Goal: Browse casually: Explore the website without a specific task or goal

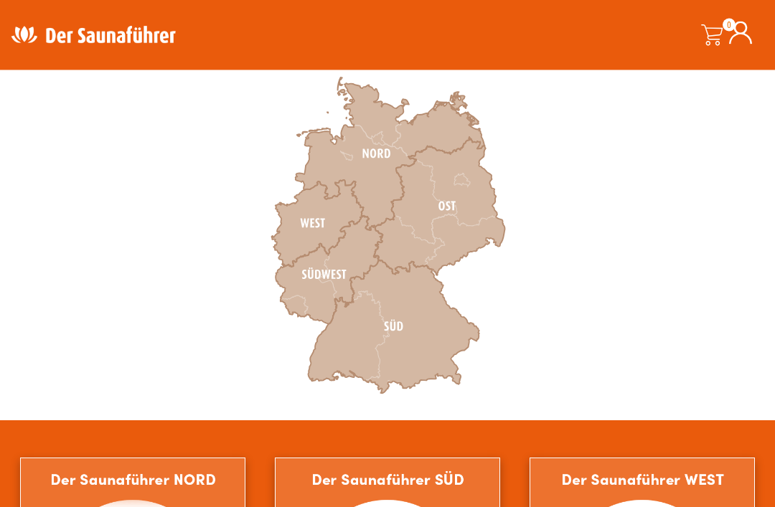
scroll to position [453, 0]
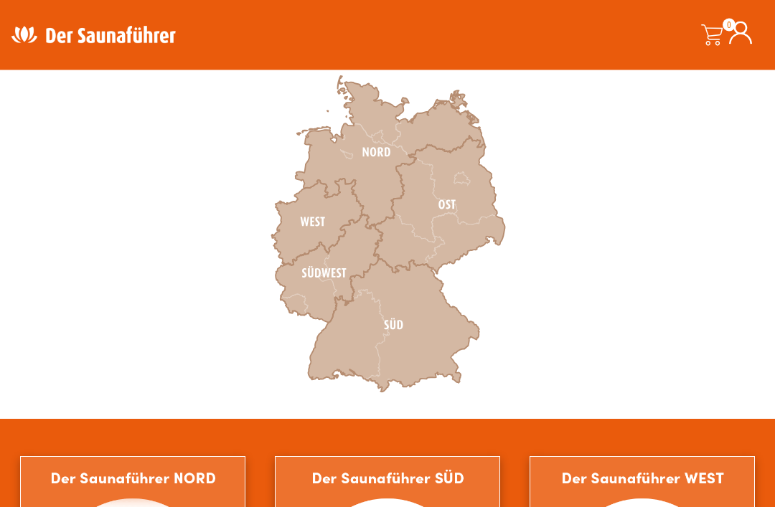
click at [326, 209] on icon at bounding box center [317, 222] width 92 height 87
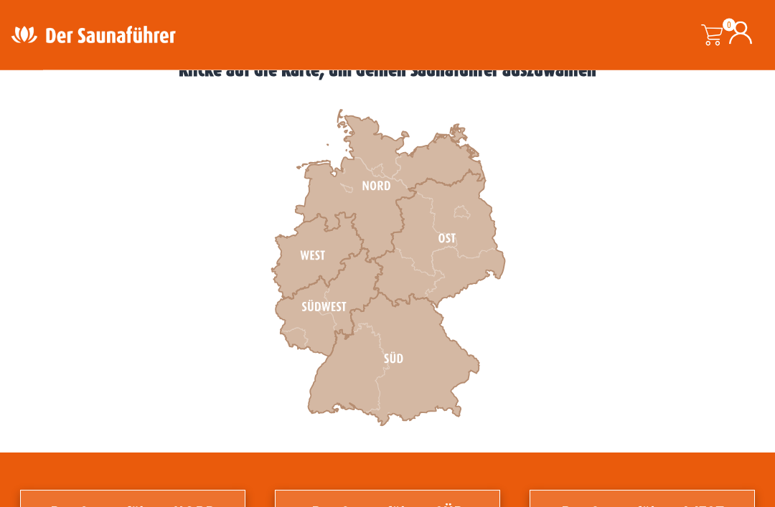
scroll to position [383, 0]
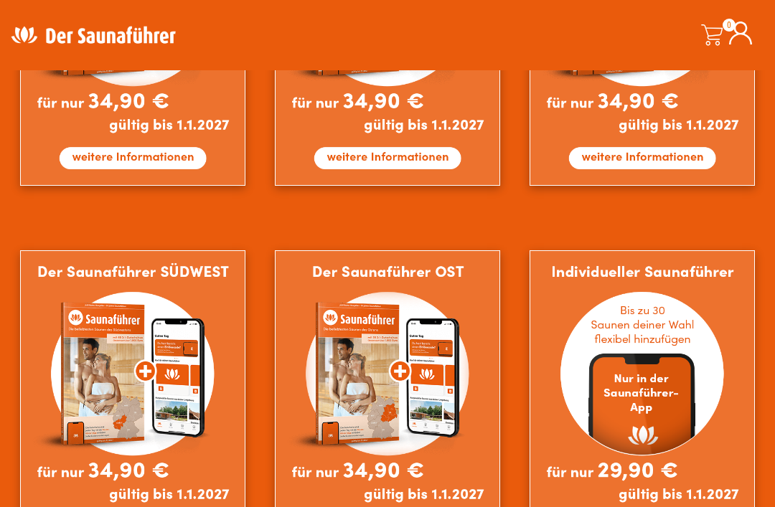
scroll to position [1025, 0]
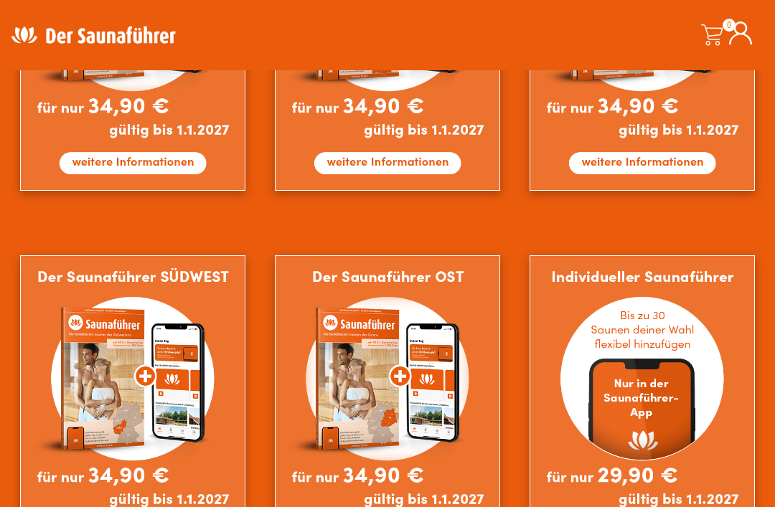
click at [674, 353] on img at bounding box center [642, 407] width 225 height 305
